Goal: Task Accomplishment & Management: Manage account settings

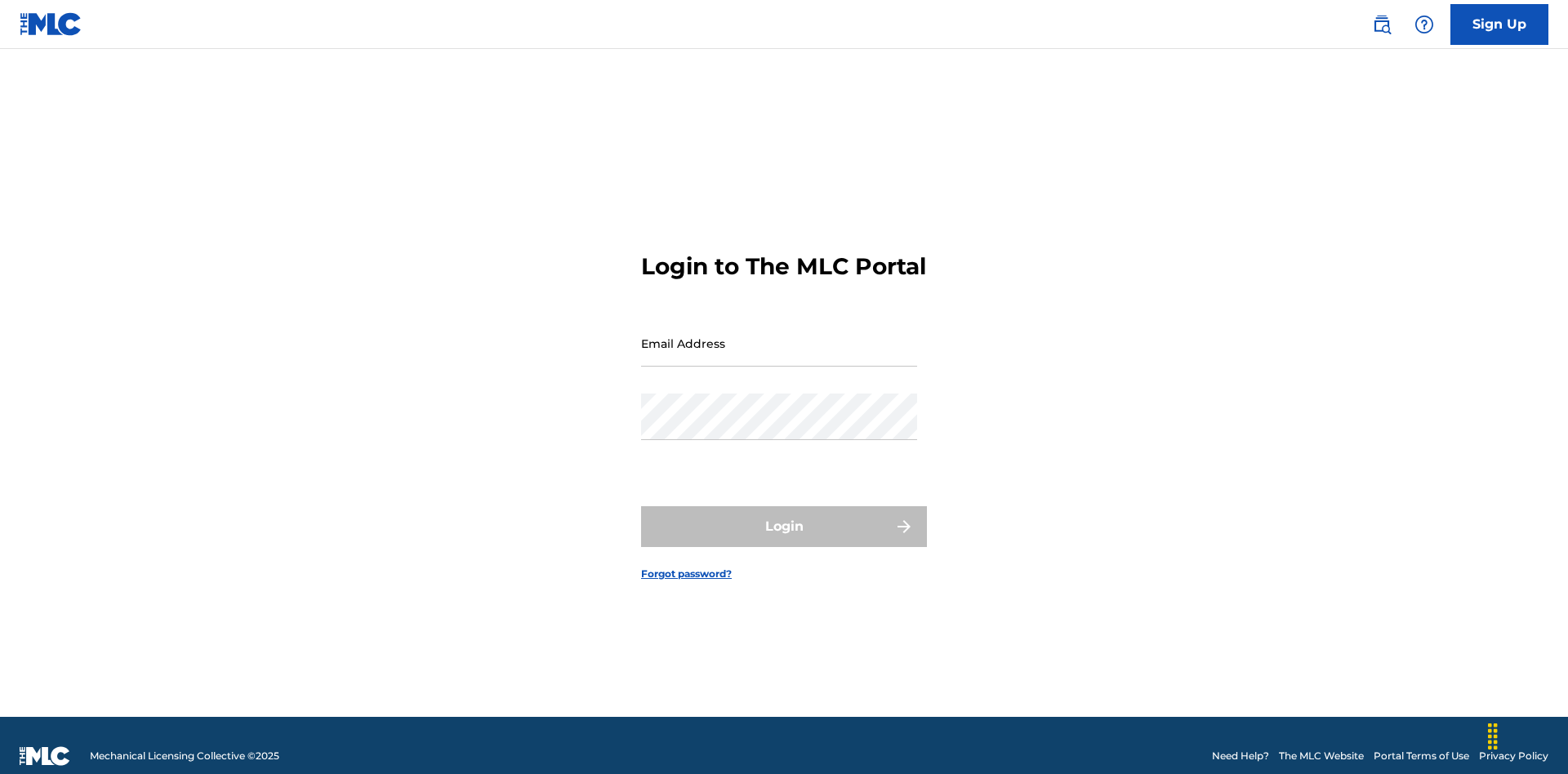
scroll to position [21, 0]
click at [779, 336] on input "Email Address" at bounding box center [779, 343] width 276 height 46
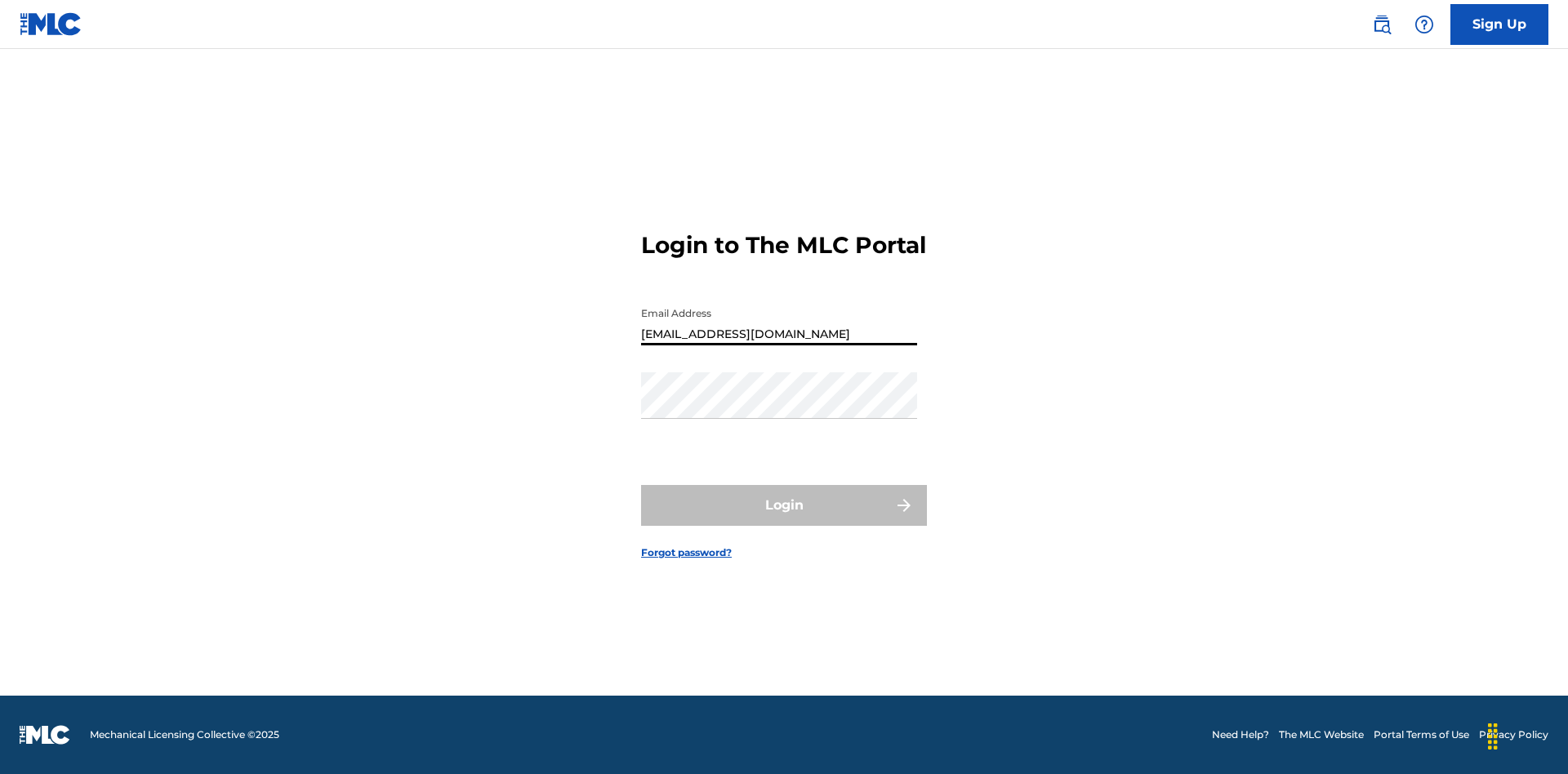
type input "[EMAIL_ADDRESS][DOMAIN_NAME]"
click at [784, 519] on button "Login" at bounding box center [784, 506] width 286 height 41
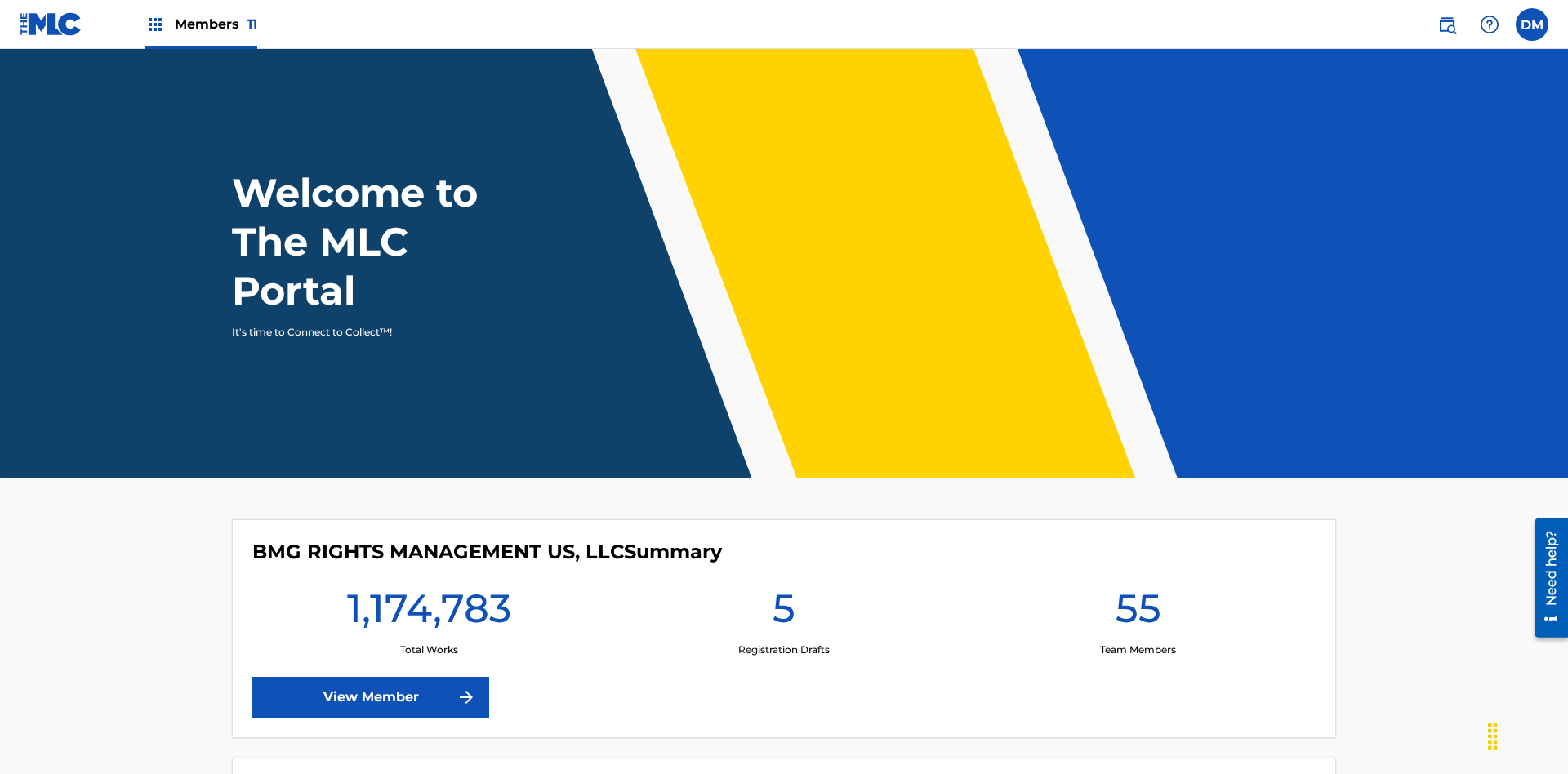
click at [201, 24] on span "Members 11" at bounding box center [215, 24] width 83 height 19
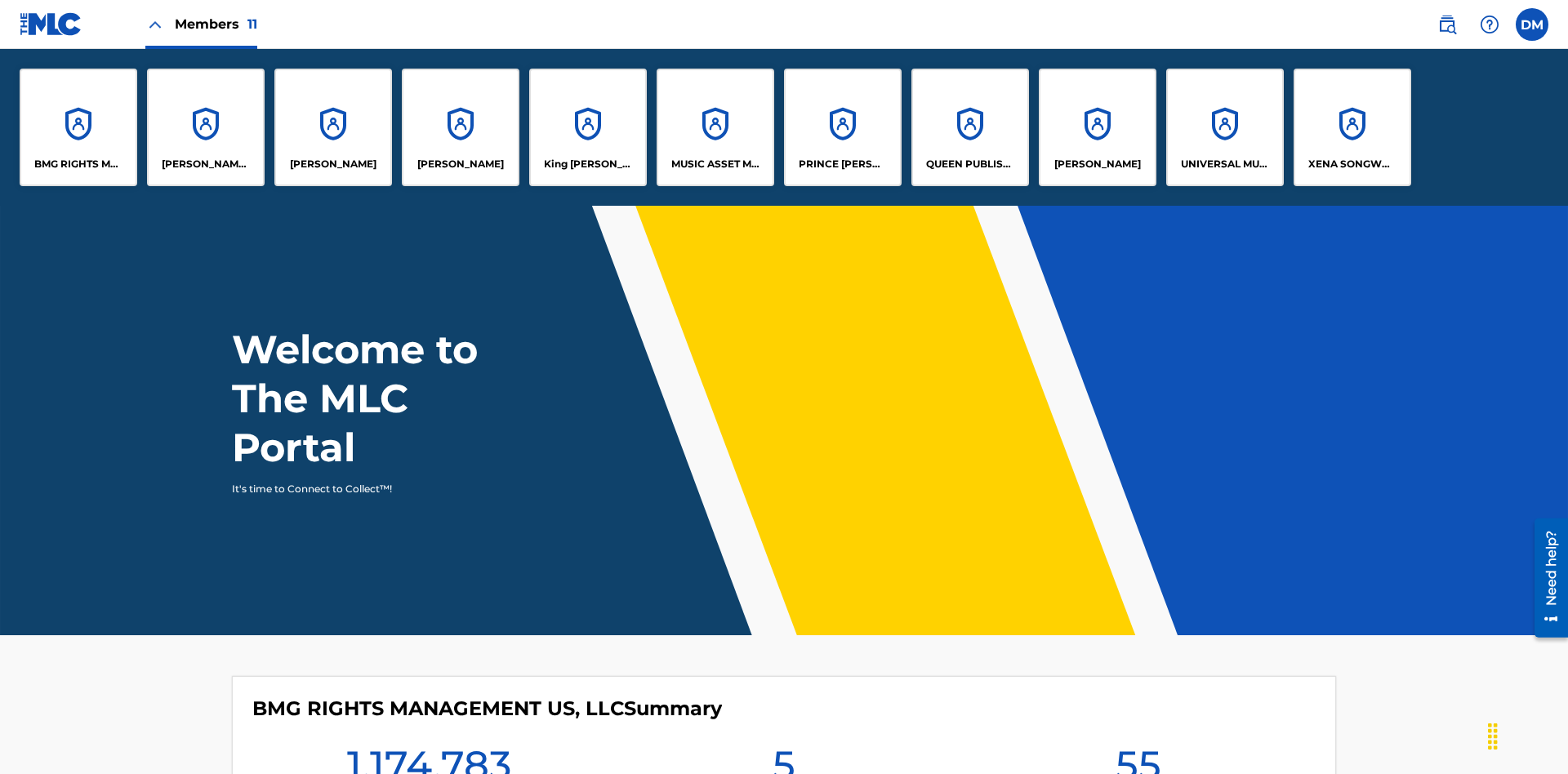
click at [841, 164] on p "PRINCE [PERSON_NAME]" at bounding box center [843, 164] width 89 height 15
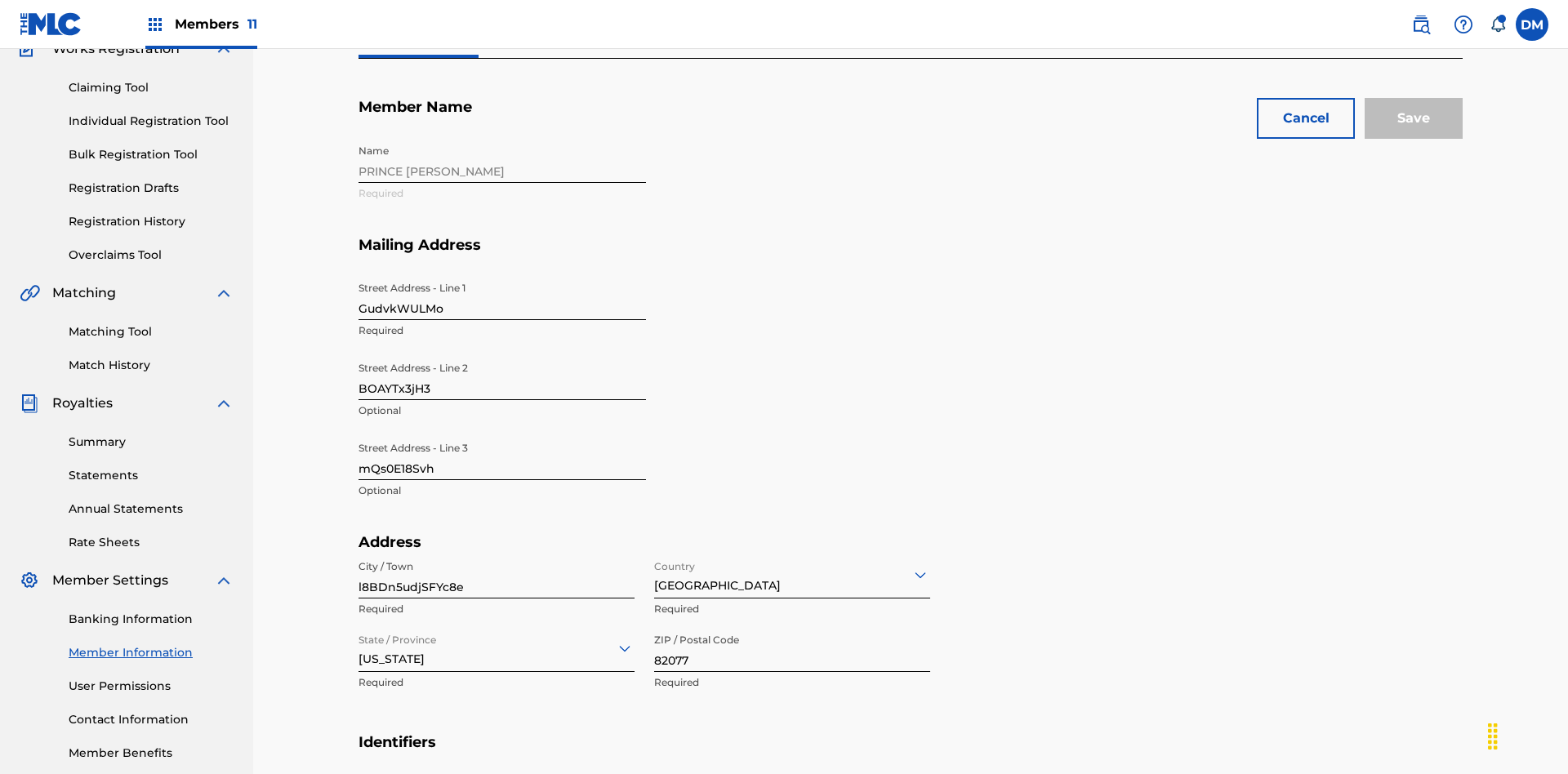
scroll to position [152, 0]
click at [502, 273] on input "GudvkWULMo" at bounding box center [502, 297] width 288 height 46
type input "UYFQMU5XPy"
click at [502, 354] on input "BOAYTx3jH3" at bounding box center [502, 377] width 288 height 46
type input "h8NZeZ57Ug"
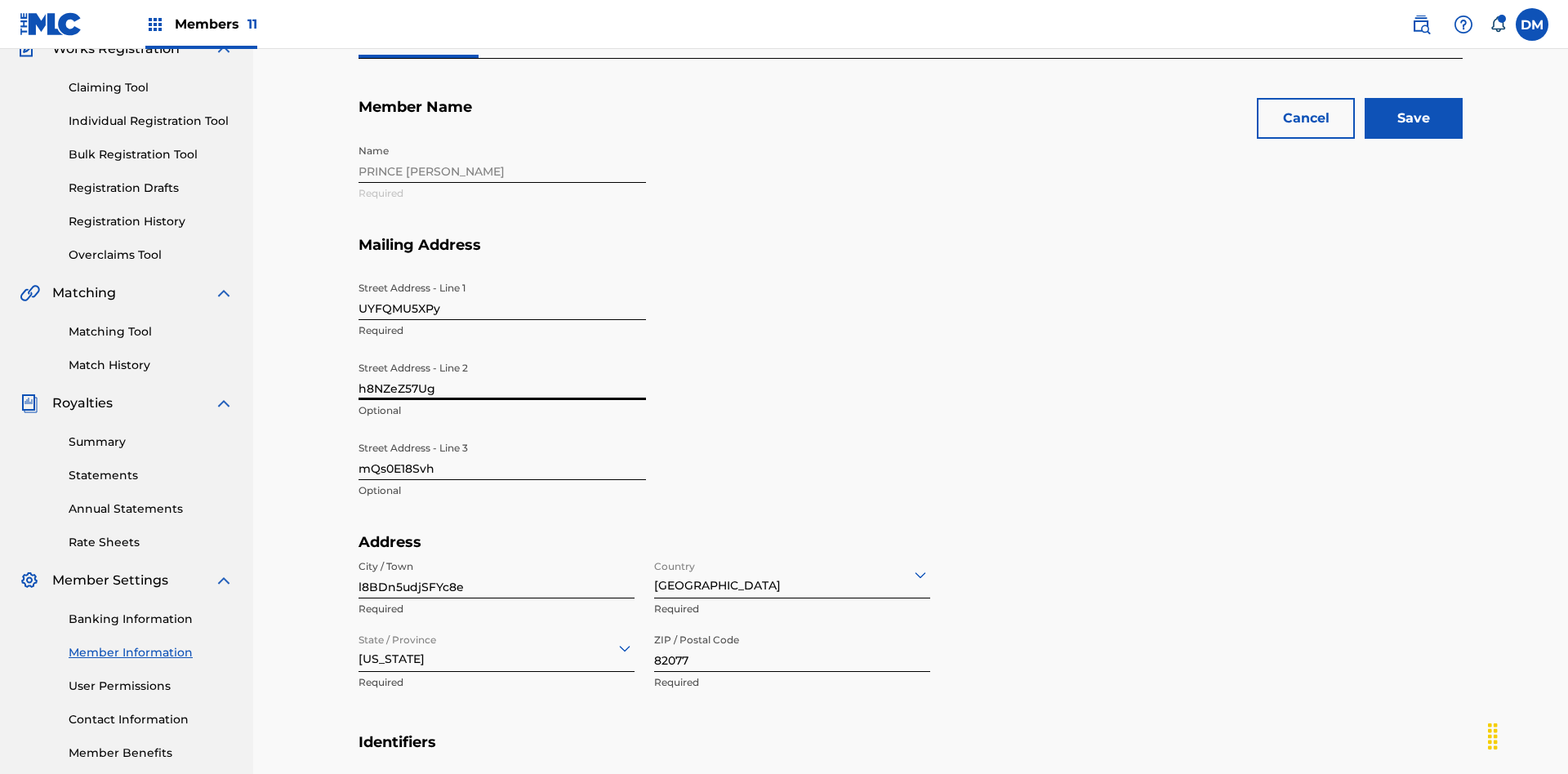
click at [502, 434] on input "mQs0E18Svh" at bounding box center [502, 457] width 288 height 46
type input "fzns4lUKpS"
click at [497, 552] on input "l8BDn5udjSFYc8e" at bounding box center [497, 575] width 276 height 46
type input "Ktbrozg2xv90yUt"
click at [654, 566] on input "Country" at bounding box center [655, 574] width 4 height 17
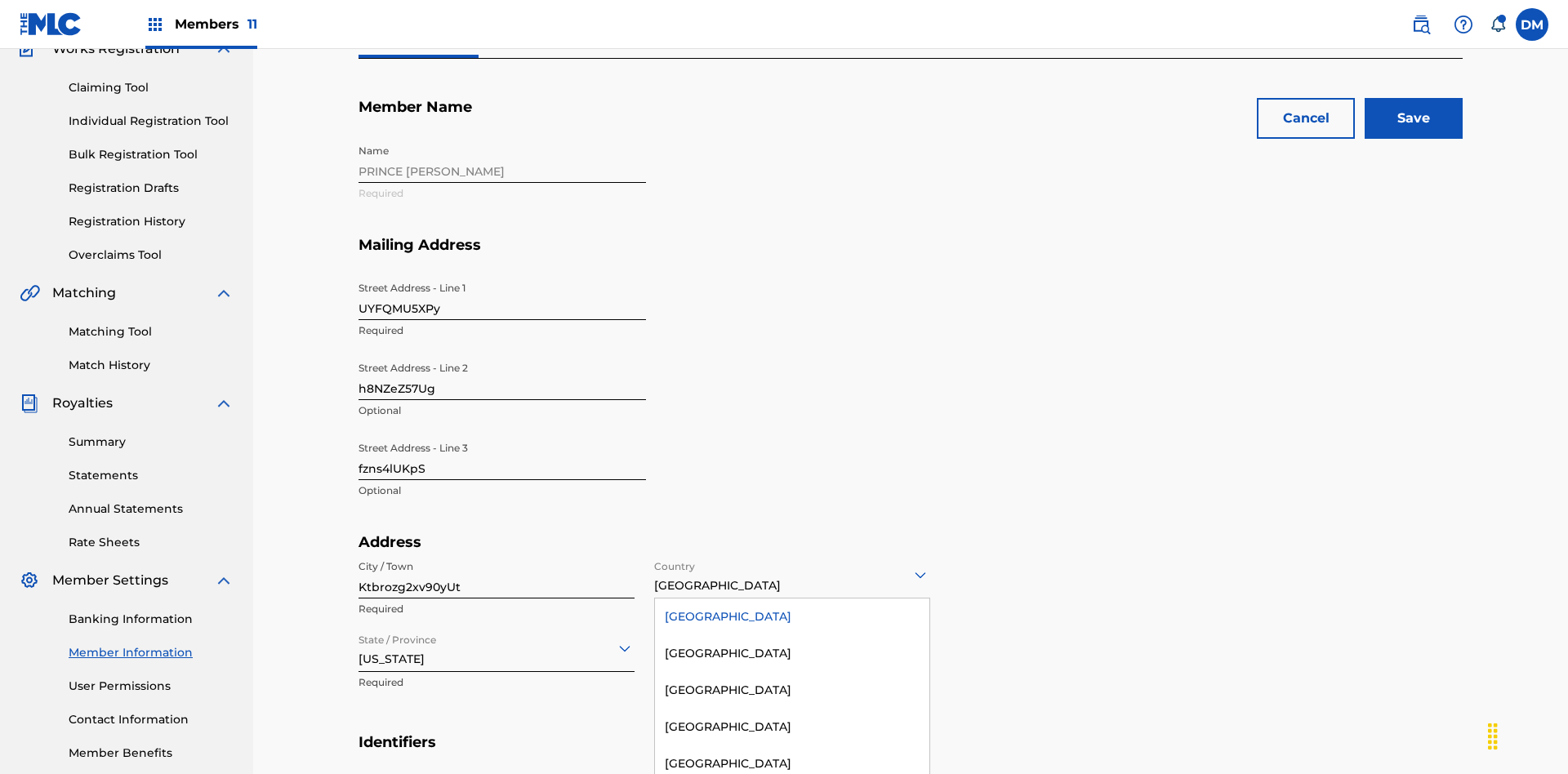
click at [792, 599] on div "United States" at bounding box center [792, 616] width 274 height 37
click at [359, 640] on input "State / Province" at bounding box center [361, 648] width 4 height 17
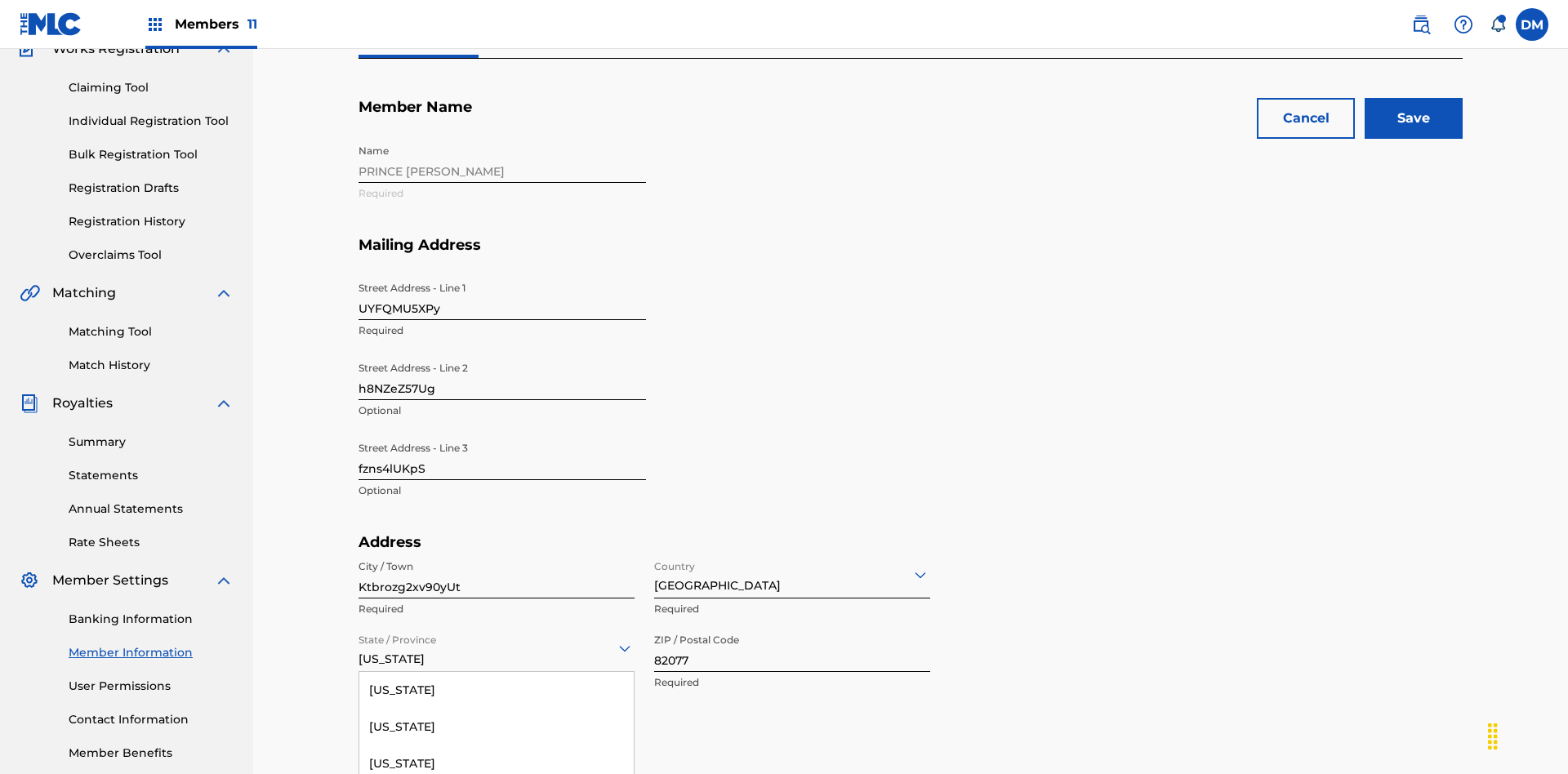
click at [792, 625] on input "82077" at bounding box center [792, 648] width 276 height 46
type input "87389"
type input "8849658711445488"
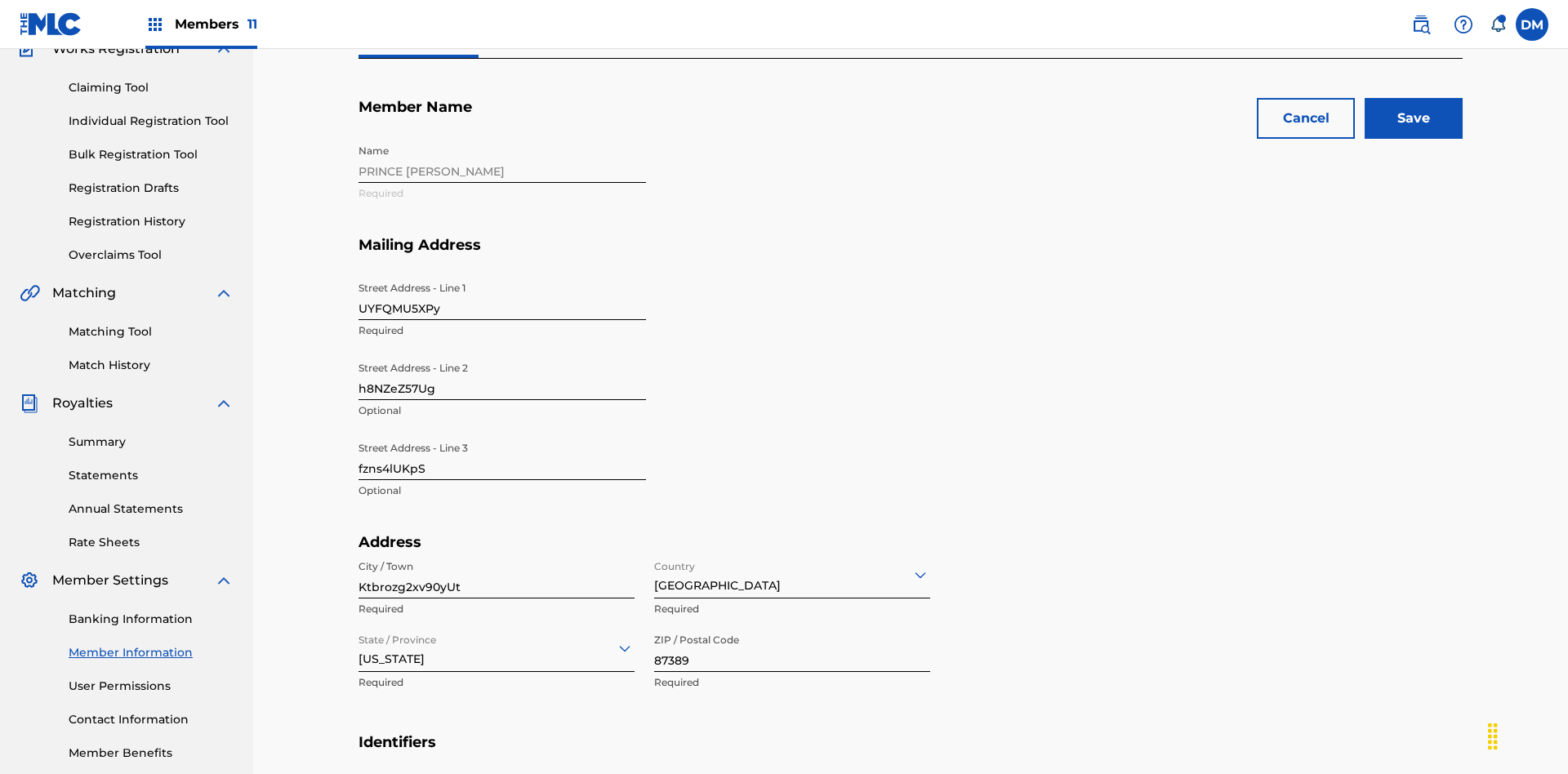
type input "541"
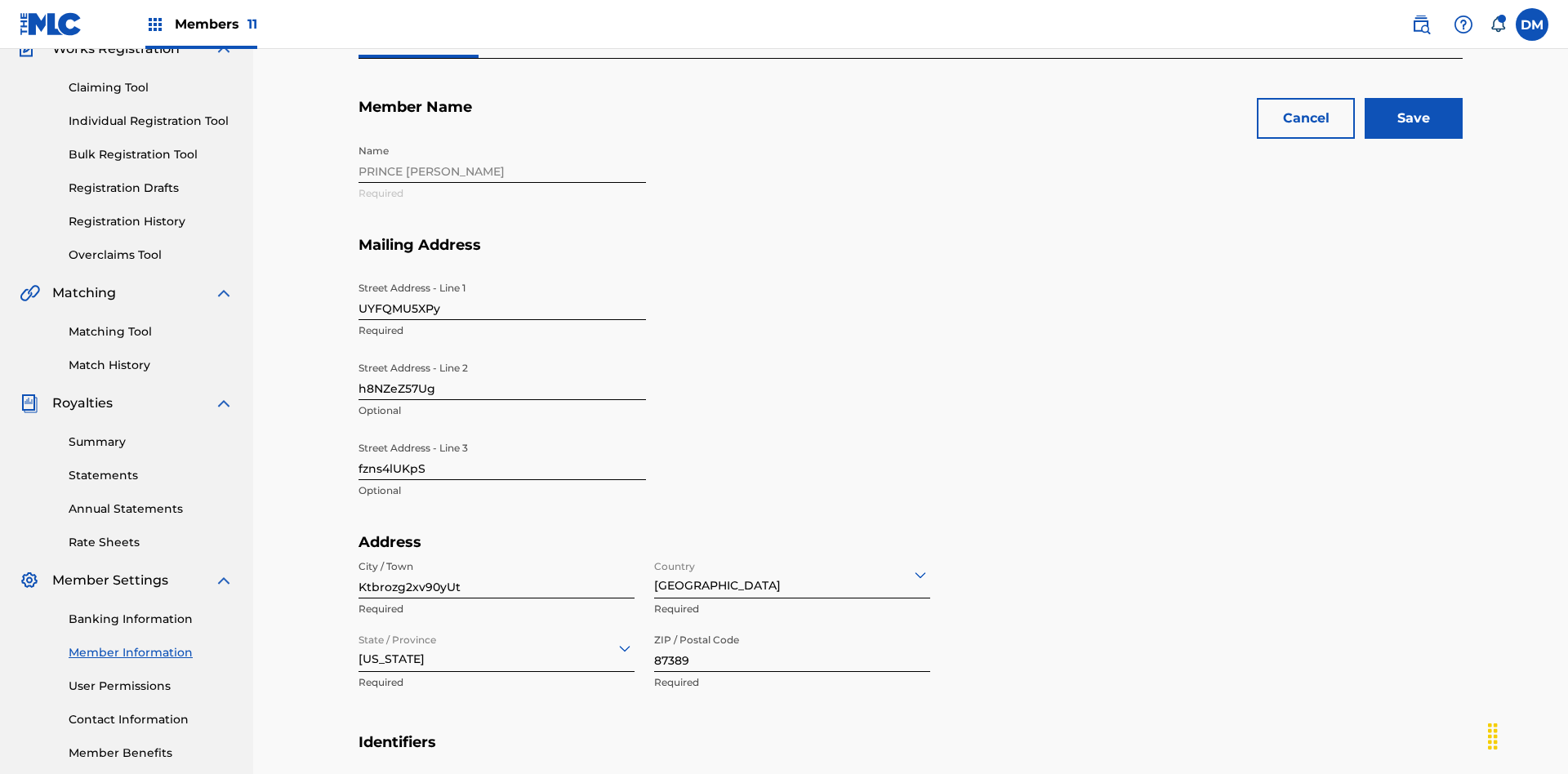
type input "8226219"
type input "Wms62@TblLA.com"
click at [1413, 118] on input "Save" at bounding box center [1413, 118] width 98 height 41
